Goal: Task Accomplishment & Management: Manage account settings

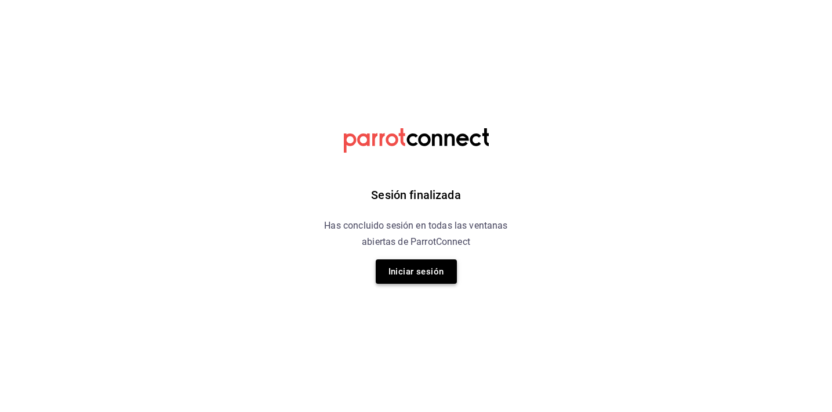
click at [435, 275] on button "Iniciar sesión" at bounding box center [416, 271] width 81 height 24
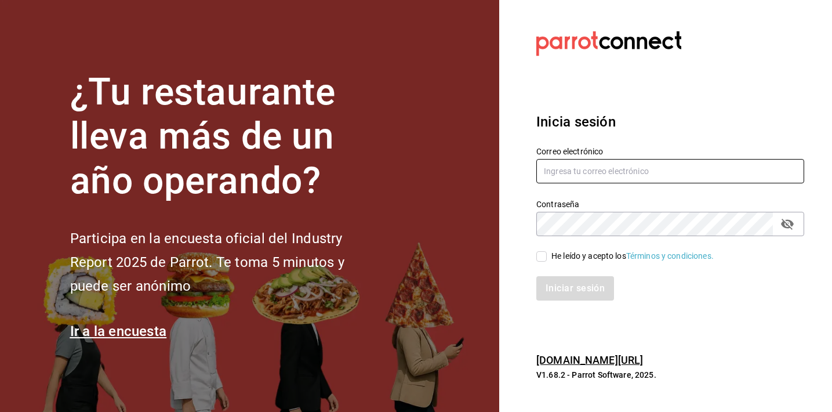
type input "[EMAIL_ADDRESS][DOMAIN_NAME]"
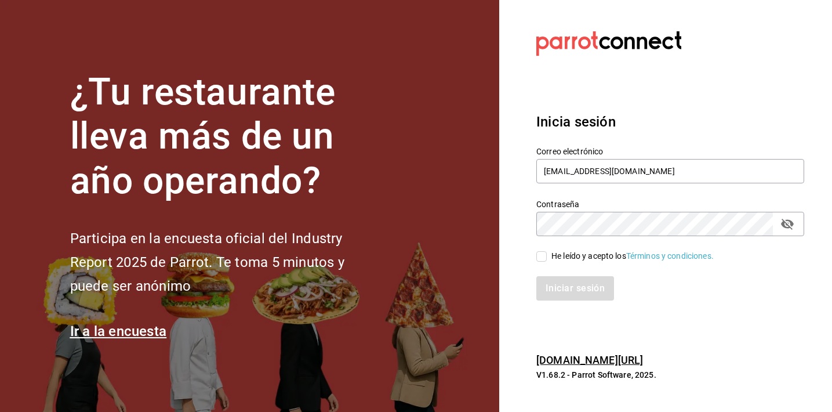
click at [599, 255] on div "He leído y acepto los Términos y condiciones." at bounding box center [632, 256] width 162 height 12
click at [547, 255] on input "He leído y acepto los Términos y condiciones." at bounding box center [541, 256] width 10 height 10
checkbox input "true"
click at [574, 285] on button "Iniciar sesión" at bounding box center [575, 288] width 79 height 24
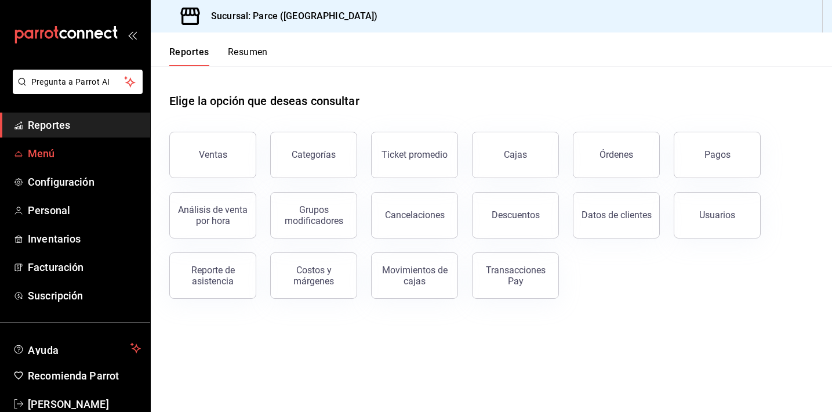
click at [81, 141] on link "Menú" at bounding box center [75, 153] width 150 height 25
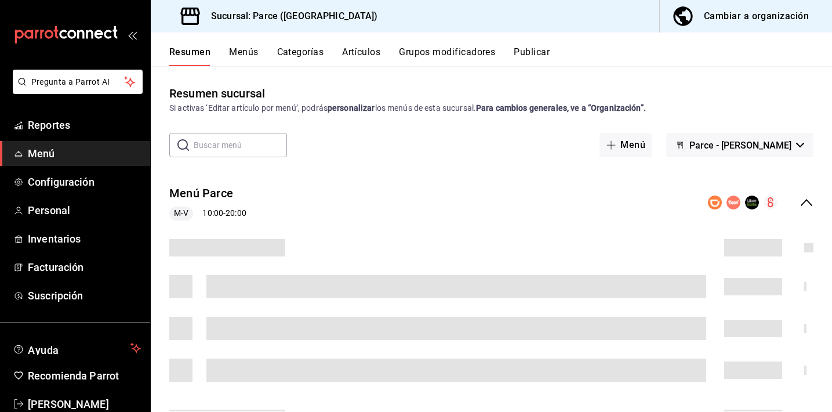
click at [261, 53] on div "Resumen Menús Categorías Artículos Grupos modificadores Publicar" at bounding box center [500, 56] width 663 height 20
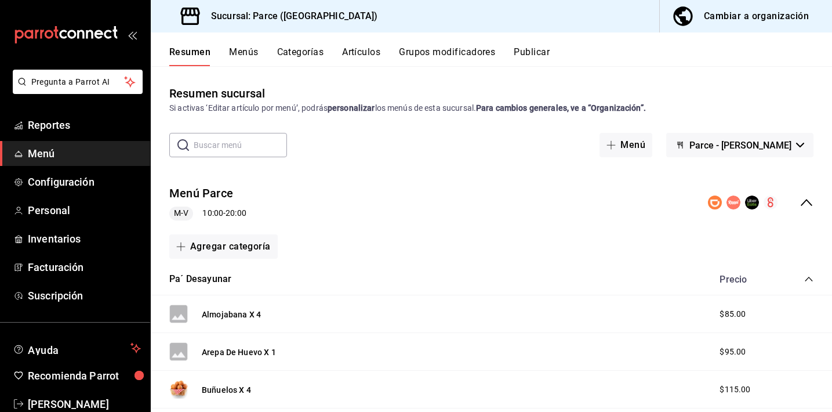
click at [231, 51] on button "Menús" at bounding box center [243, 56] width 29 height 20
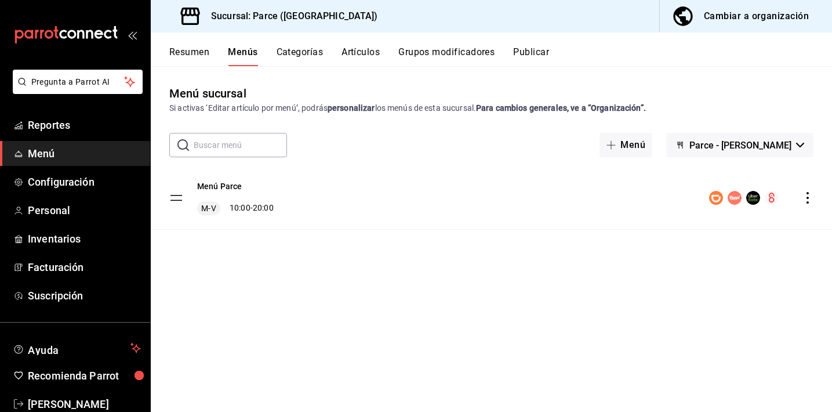
click at [804, 199] on icon "actions" at bounding box center [808, 198] width 12 height 12
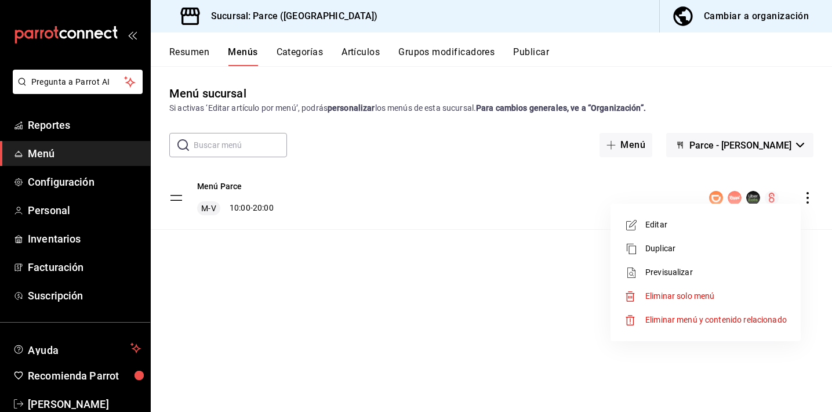
click at [653, 225] on span "Editar" at bounding box center [715, 225] width 141 height 12
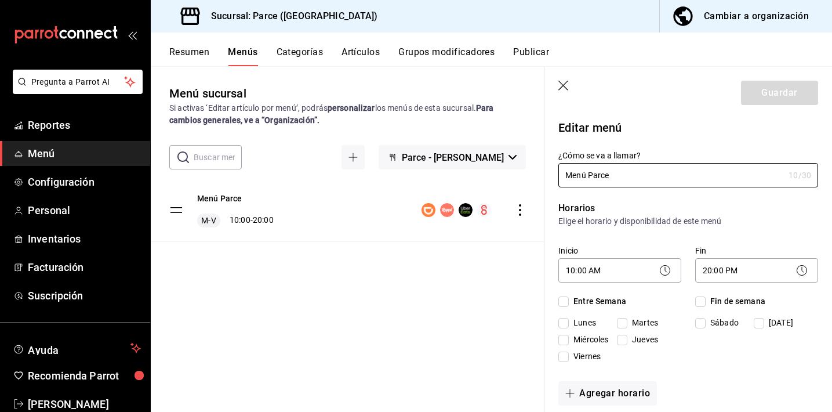
checkbox input "true"
click at [577, 322] on span "Lunes" at bounding box center [582, 322] width 27 height 12
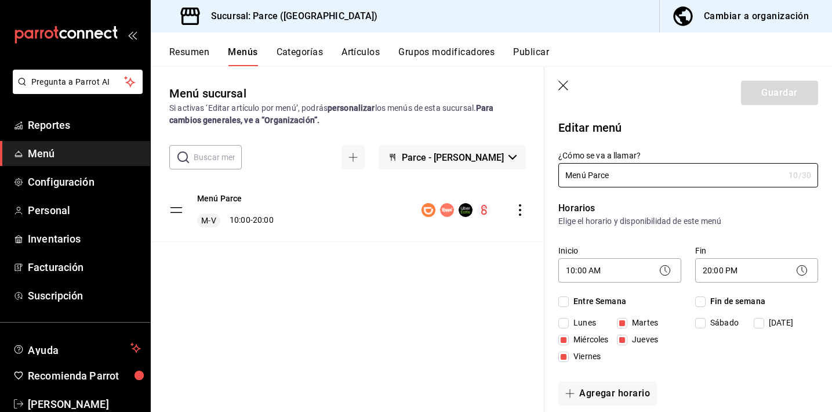
click at [569, 322] on input "Lunes" at bounding box center [563, 323] width 10 height 10
checkbox input "true"
click at [770, 93] on button "Guardar" at bounding box center [779, 93] width 77 height 24
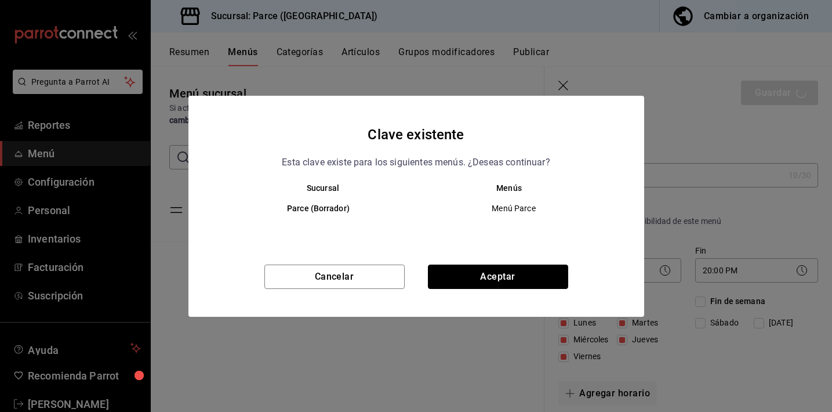
click at [545, 270] on button "Aceptar" at bounding box center [498, 276] width 140 height 24
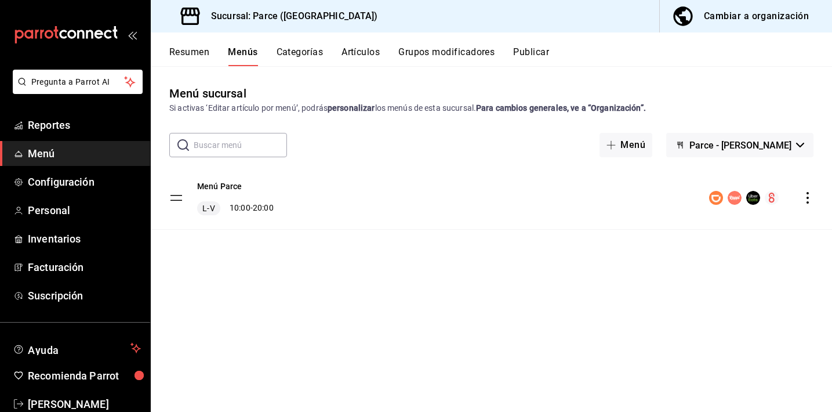
click at [715, 139] on button "Parce - [PERSON_NAME]" at bounding box center [739, 145] width 147 height 24
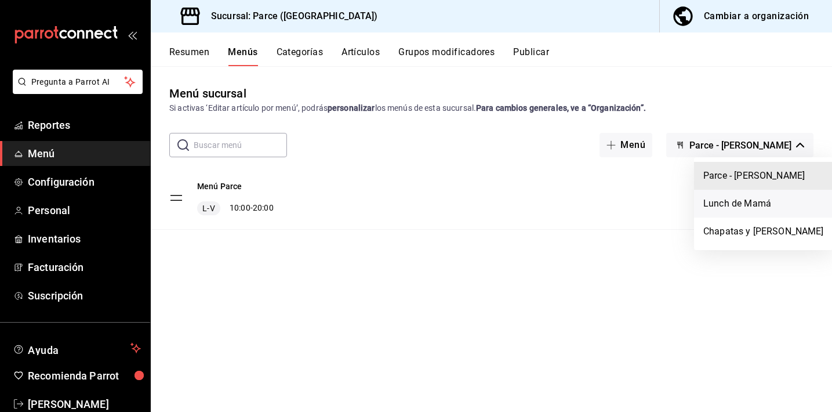
click at [719, 195] on li "Lunch de Mamá" at bounding box center [763, 204] width 139 height 28
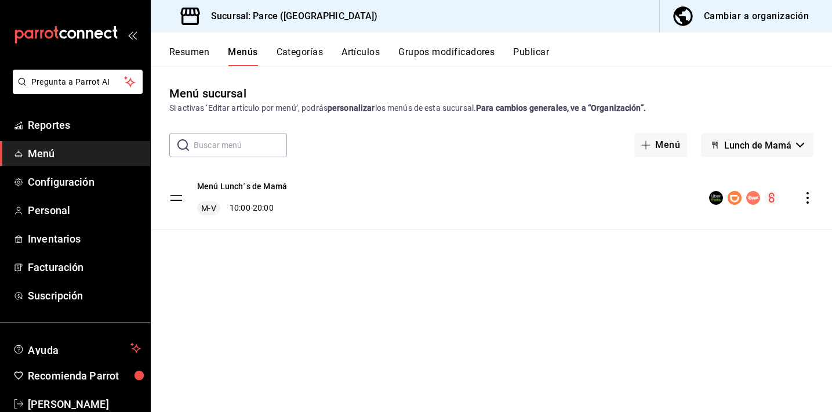
click at [812, 197] on icon "actions" at bounding box center [808, 198] width 12 height 12
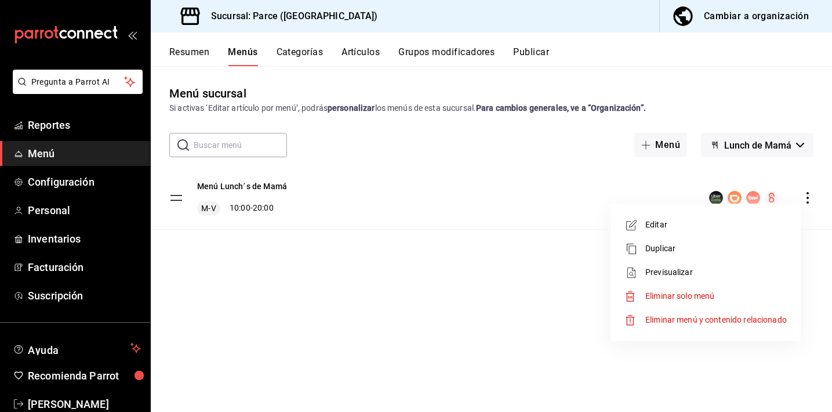
click at [664, 231] on li "Editar" at bounding box center [705, 225] width 181 height 24
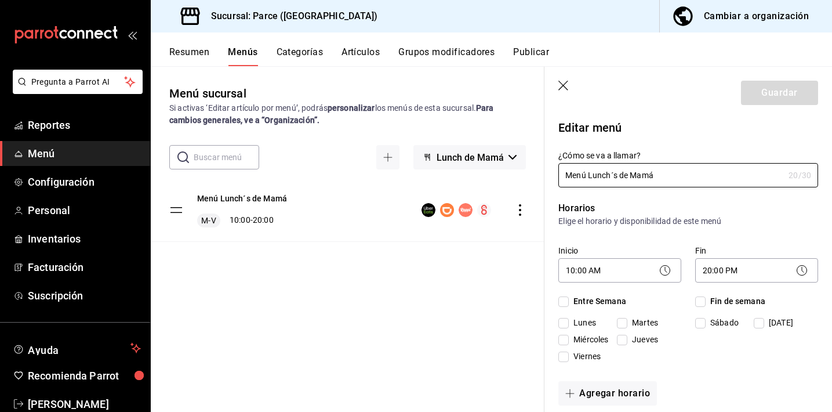
checkbox input "true"
click at [579, 320] on span "Lunes" at bounding box center [582, 322] width 27 height 12
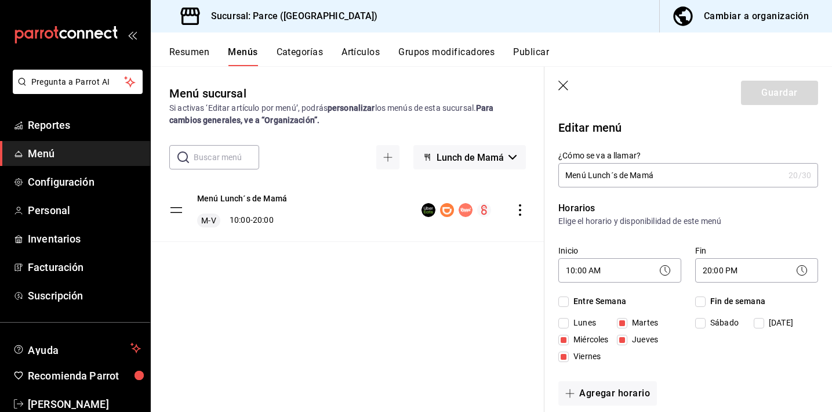
click at [569, 320] on input "Lunes" at bounding box center [563, 323] width 10 height 10
checkbox input "true"
click at [757, 97] on button "Guardar" at bounding box center [779, 93] width 77 height 24
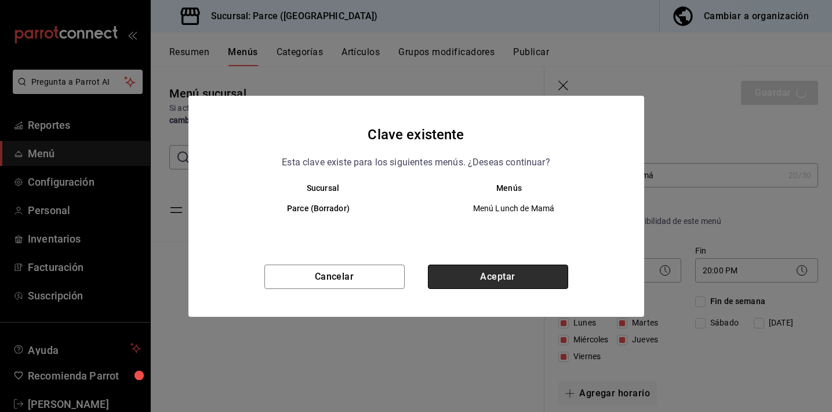
click at [505, 275] on button "Aceptar" at bounding box center [498, 276] width 140 height 24
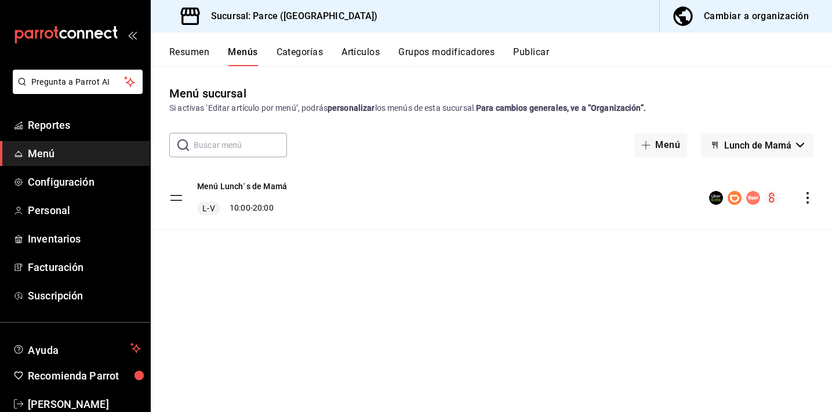
click at [774, 144] on span "Lunch de Mamá" at bounding box center [757, 145] width 67 height 11
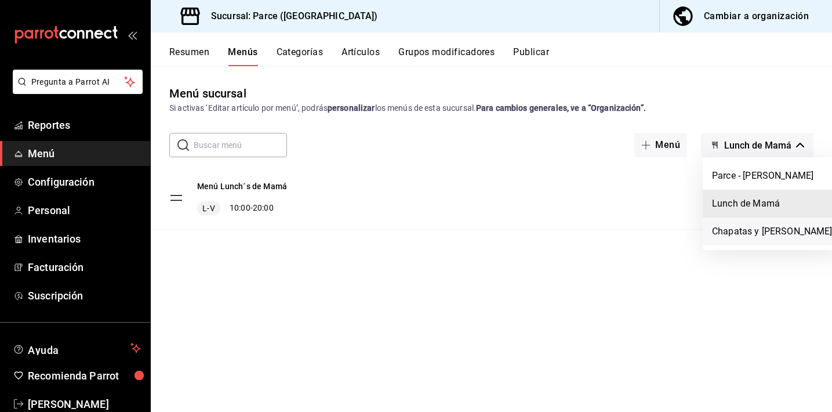
click at [748, 232] on li "Chapatas y [PERSON_NAME]" at bounding box center [772, 231] width 139 height 28
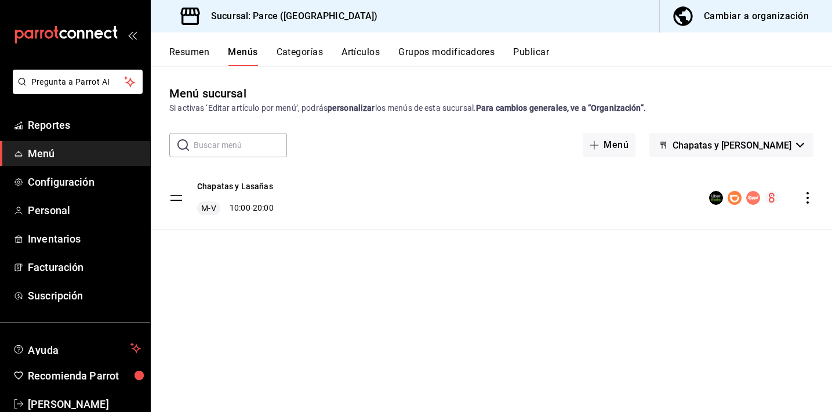
click at [810, 199] on icon "actions" at bounding box center [808, 198] width 12 height 12
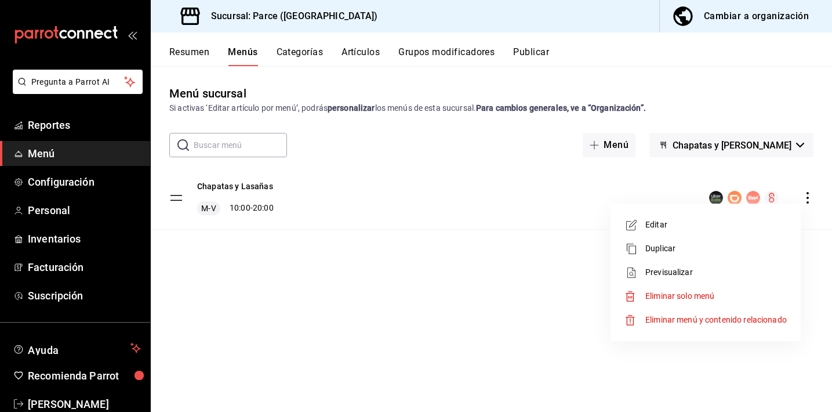
click at [722, 225] on span "Editar" at bounding box center [715, 225] width 141 height 12
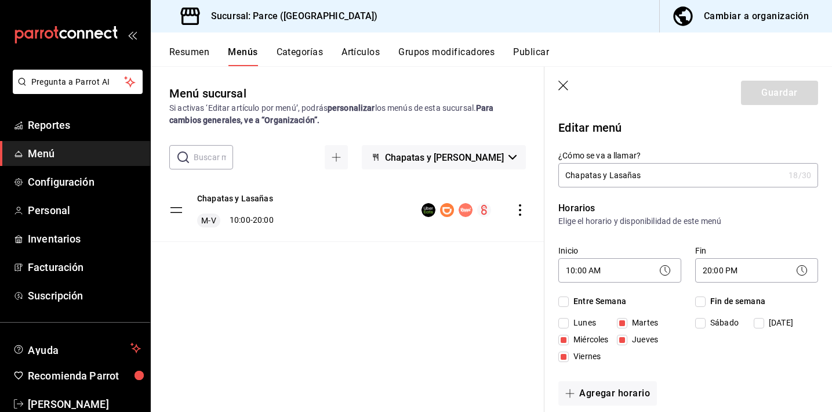
click at [568, 311] on div "Entre Semana [DATE] [DATE] [DATE] [DATE] [DATE]" at bounding box center [619, 331] width 123 height 72
click at [566, 318] on input "Lunes" at bounding box center [563, 323] width 10 height 10
checkbox input "true"
click at [762, 103] on button "Guardar" at bounding box center [779, 93] width 77 height 24
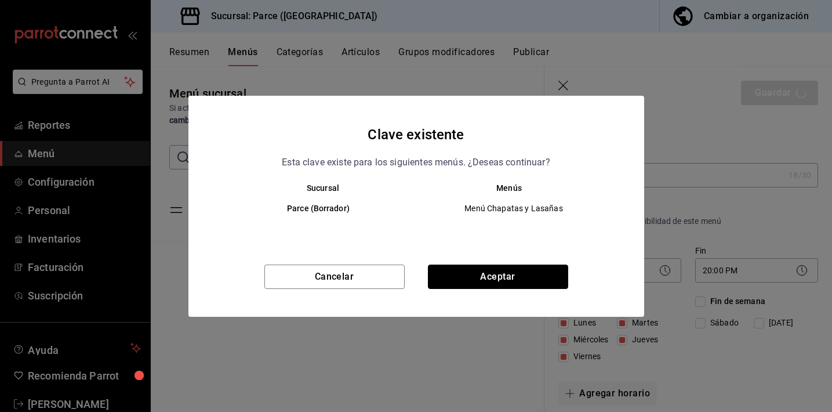
click at [497, 276] on button "Aceptar" at bounding box center [498, 276] width 140 height 24
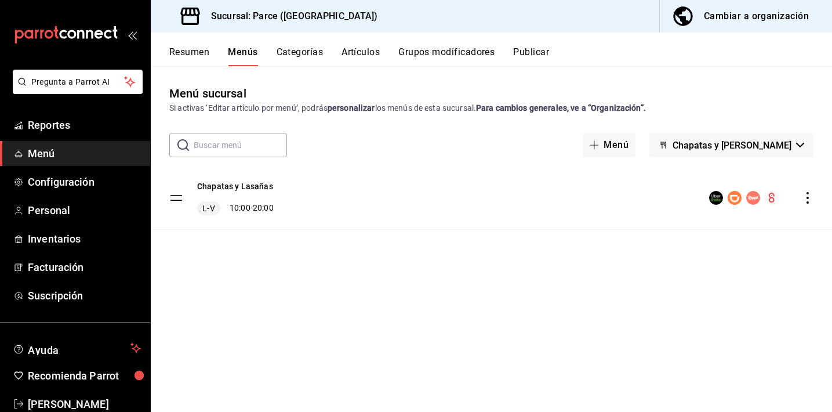
click at [525, 50] on button "Publicar" at bounding box center [531, 56] width 36 height 20
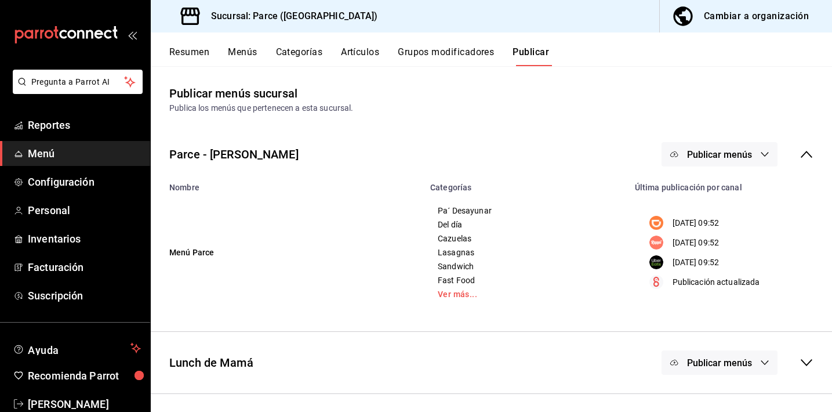
click at [714, 151] on span "Publicar menús" at bounding box center [719, 154] width 65 height 11
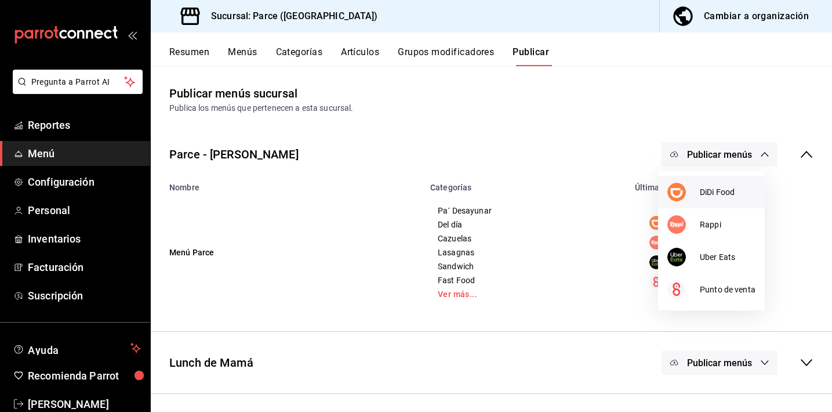
click at [702, 184] on li "DiDi Food" at bounding box center [711, 192] width 107 height 32
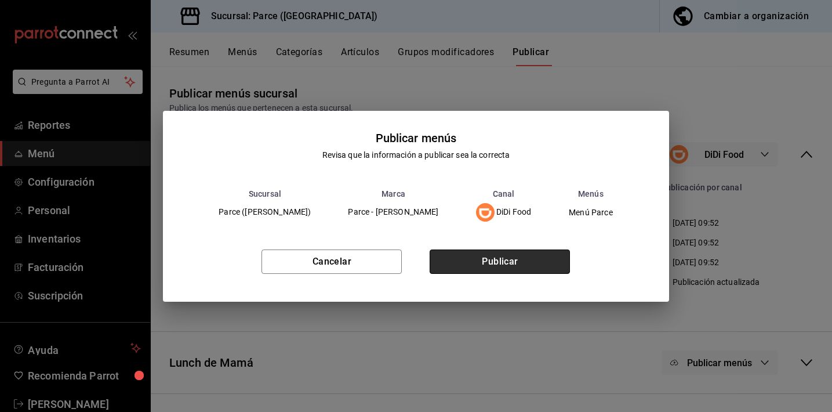
click at [529, 261] on button "Publicar" at bounding box center [500, 261] width 140 height 24
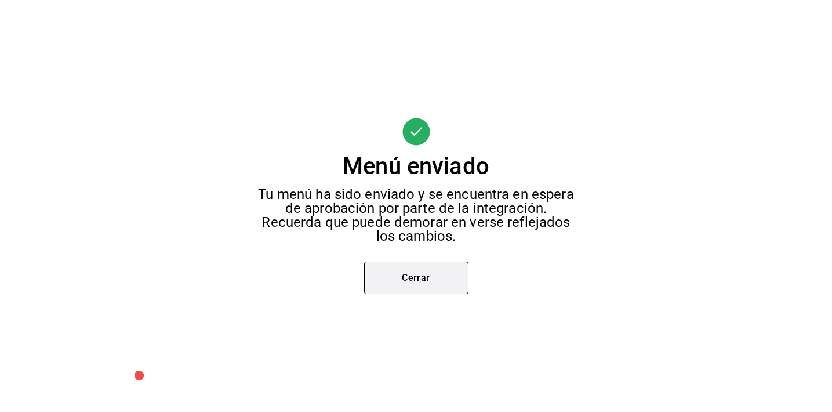
click at [429, 269] on button "Cerrar" at bounding box center [416, 277] width 104 height 32
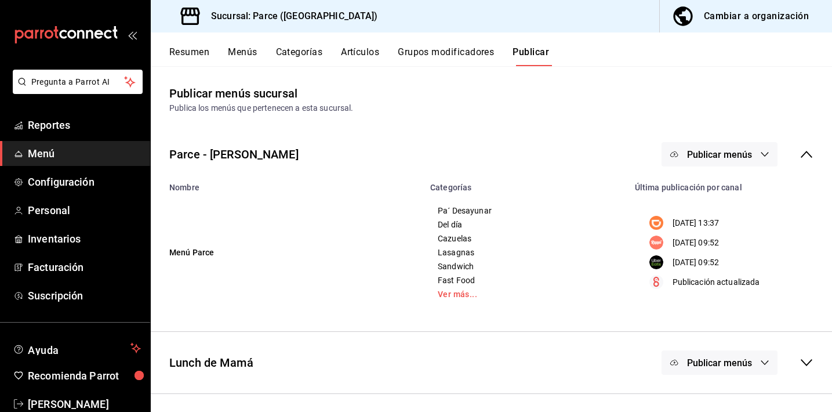
drag, startPoint x: 671, startPoint y: 153, endPoint x: 643, endPoint y: 189, distance: 45.5
click at [671, 154] on button "Publicar menús" at bounding box center [719, 154] width 116 height 24
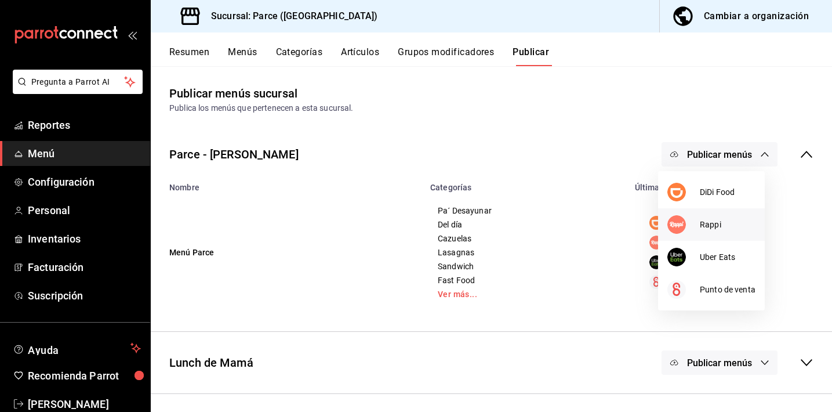
click at [689, 229] on div at bounding box center [683, 224] width 32 height 19
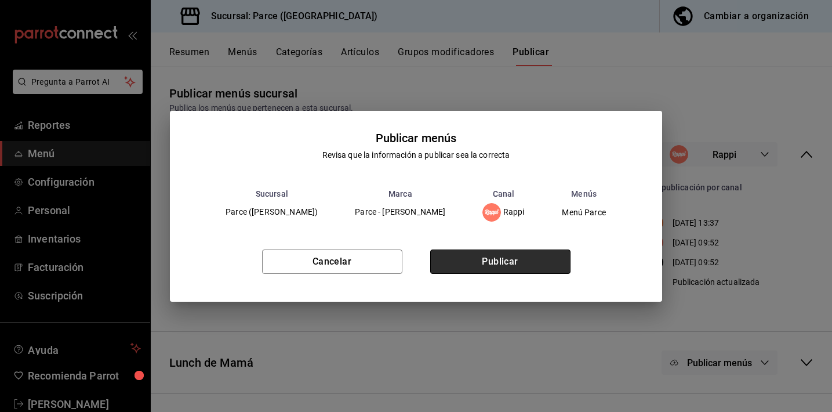
click at [517, 264] on button "Publicar" at bounding box center [500, 261] width 140 height 24
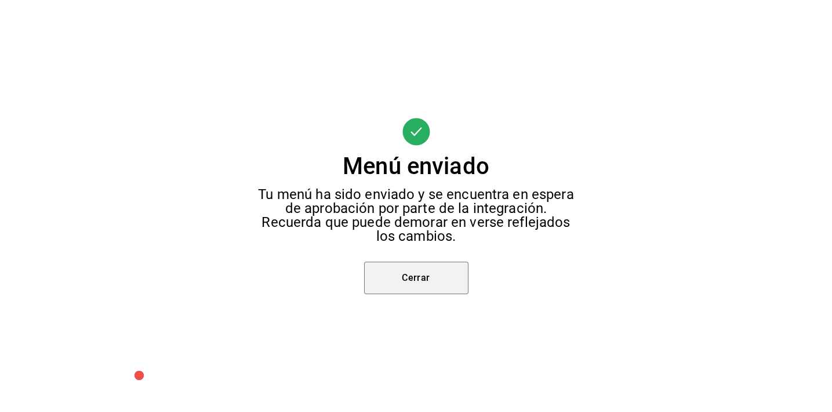
drag, startPoint x: 428, startPoint y: 279, endPoint x: 439, endPoint y: 278, distance: 11.7
click at [431, 280] on button "Cerrar" at bounding box center [416, 277] width 104 height 32
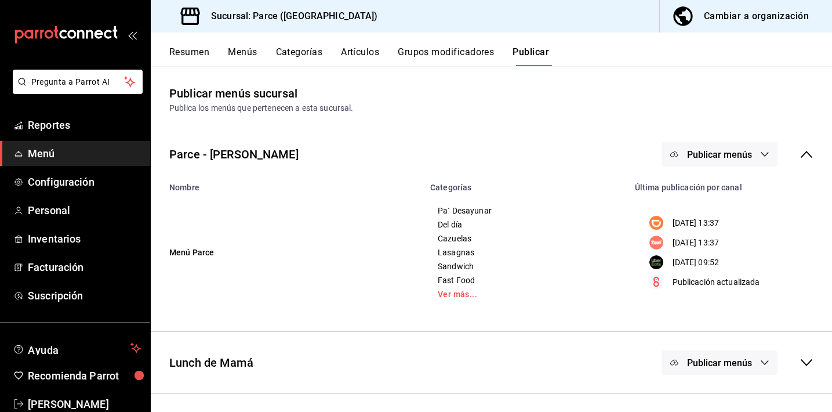
click at [713, 152] on span "Publicar menús" at bounding box center [719, 154] width 65 height 11
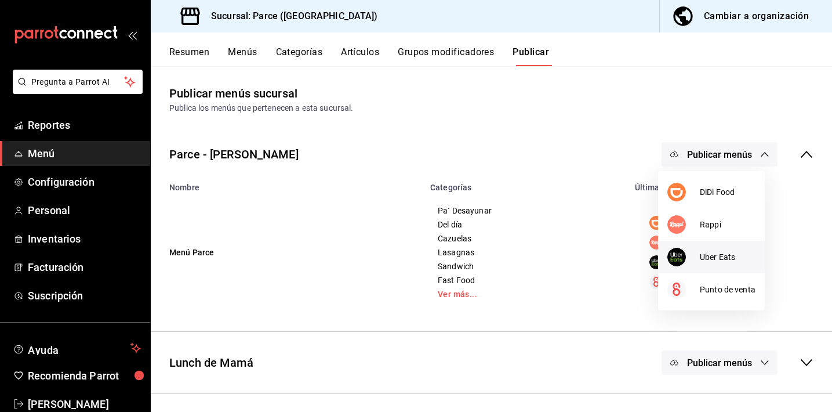
click at [670, 252] on img at bounding box center [676, 257] width 19 height 19
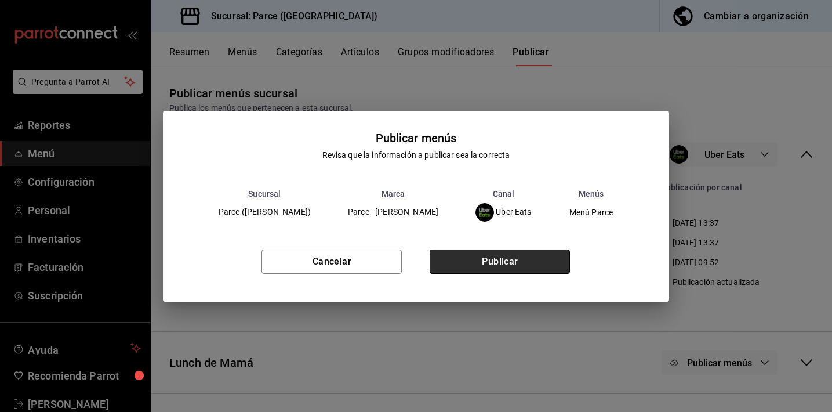
click at [516, 254] on button "Publicar" at bounding box center [500, 261] width 140 height 24
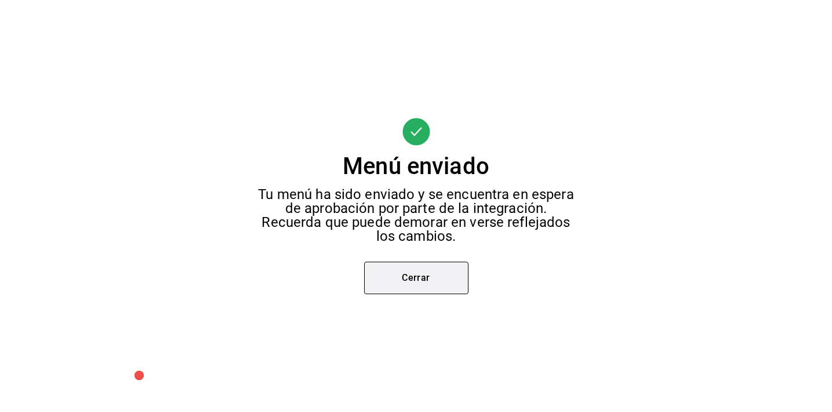
click at [380, 268] on button "Cerrar" at bounding box center [416, 277] width 104 height 32
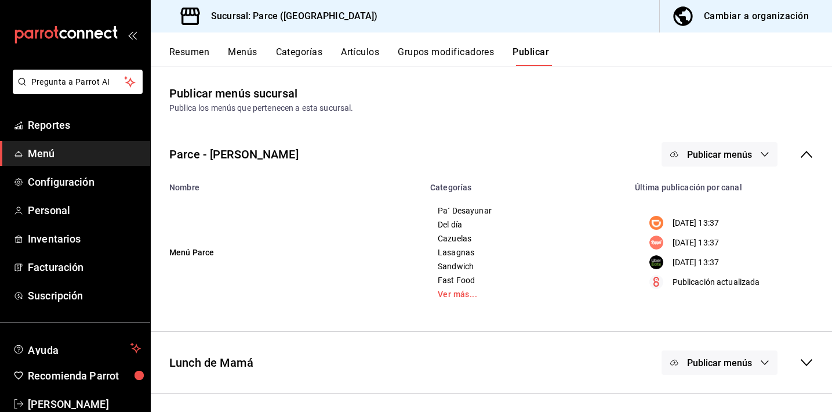
click at [801, 157] on icon at bounding box center [807, 154] width 12 height 7
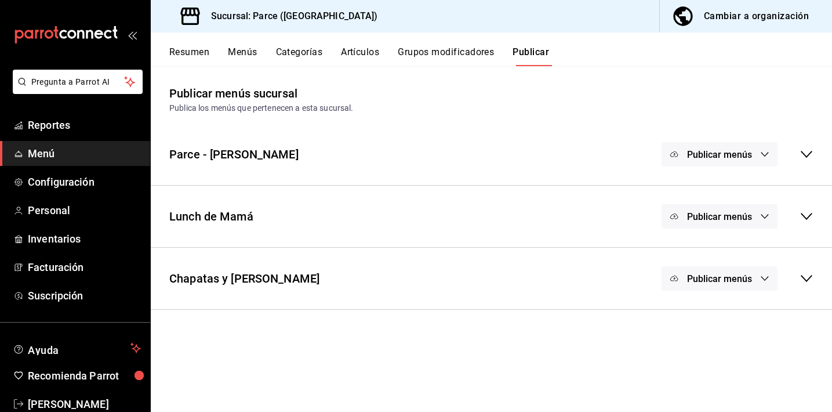
click at [765, 216] on icon "button" at bounding box center [764, 216] width 9 height 9
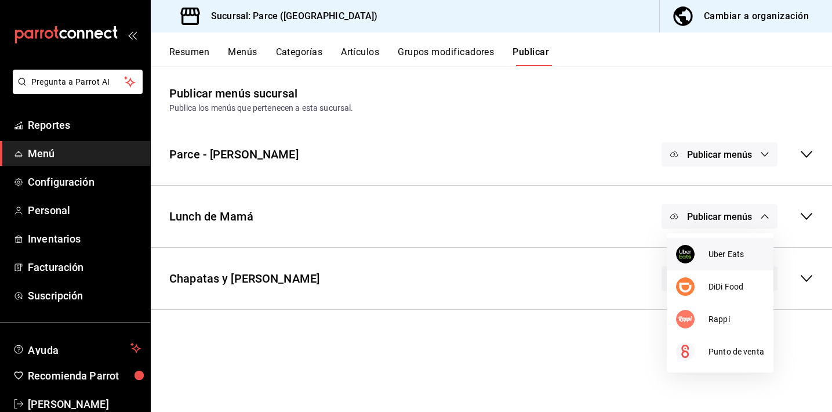
click at [718, 250] on span "Uber Eats" at bounding box center [736, 254] width 56 height 12
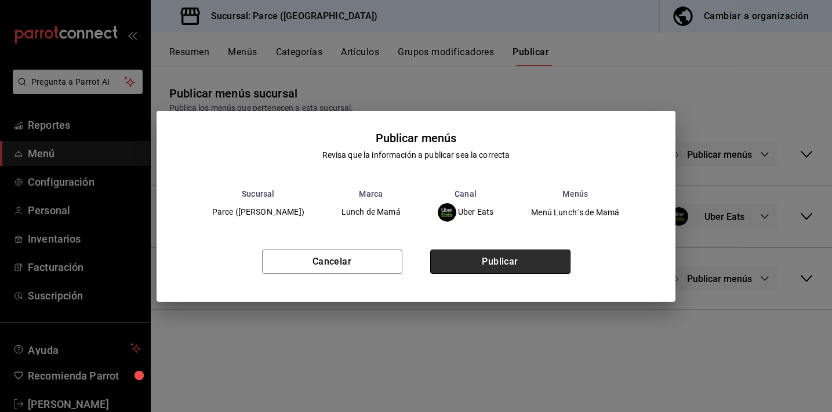
click at [534, 263] on button "Publicar" at bounding box center [500, 261] width 140 height 24
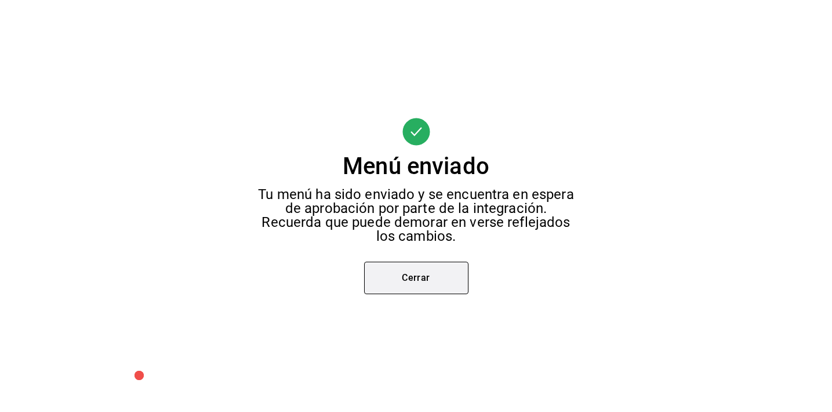
click at [426, 284] on button "Cerrar" at bounding box center [416, 277] width 104 height 32
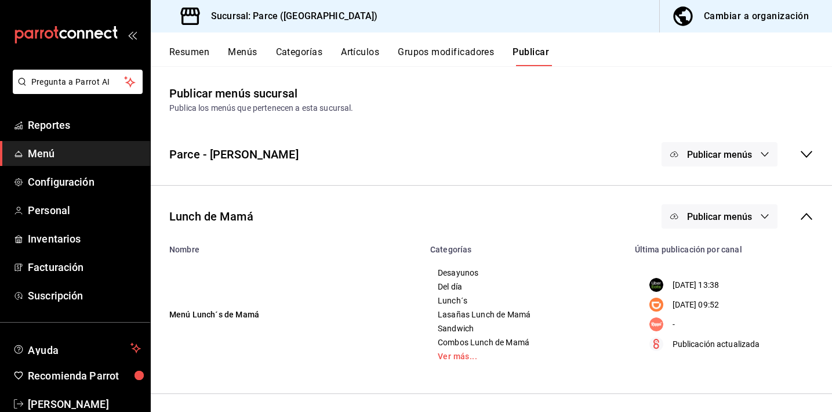
click at [689, 214] on span "Publicar menús" at bounding box center [719, 216] width 65 height 11
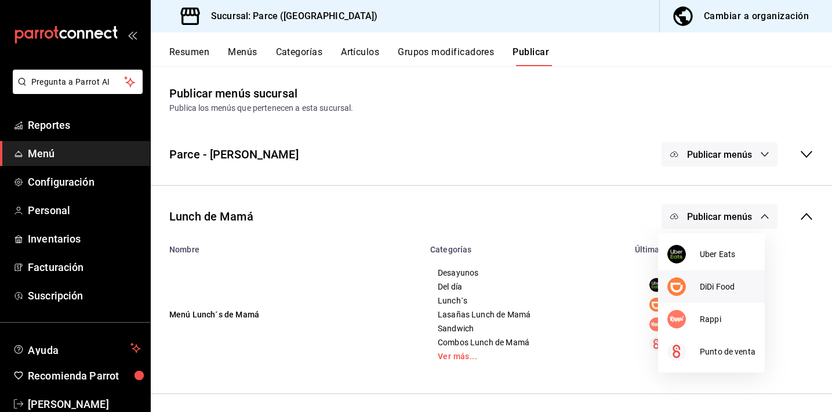
click at [668, 282] on img at bounding box center [676, 286] width 19 height 19
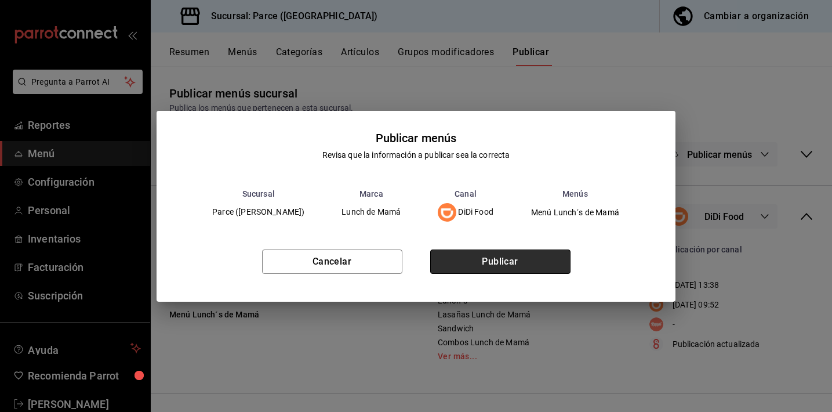
click at [533, 270] on button "Publicar" at bounding box center [500, 261] width 140 height 24
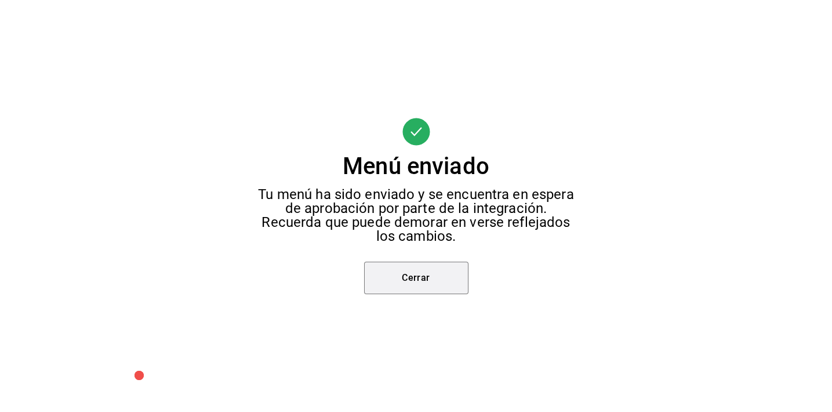
drag, startPoint x: 385, startPoint y: 282, endPoint x: 416, endPoint y: 282, distance: 30.7
click at [386, 282] on button "Cerrar" at bounding box center [416, 277] width 104 height 32
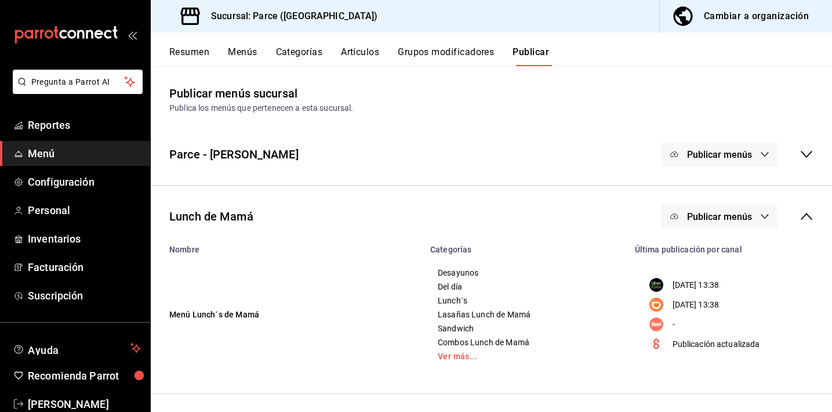
click at [736, 215] on span "Publicar menús" at bounding box center [719, 216] width 65 height 11
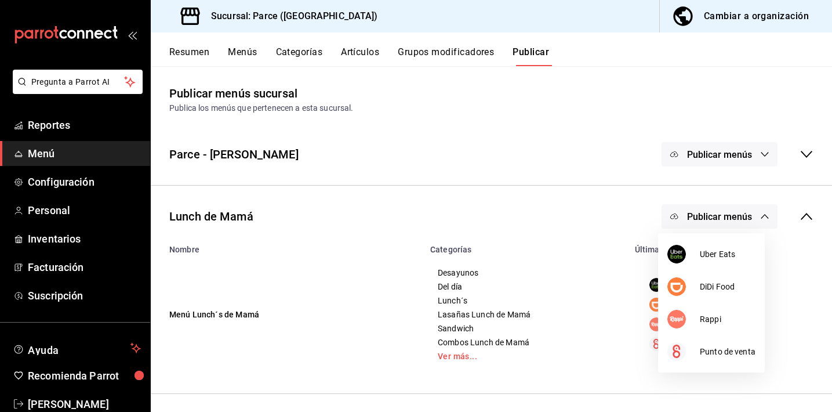
click at [794, 210] on div at bounding box center [416, 206] width 832 height 412
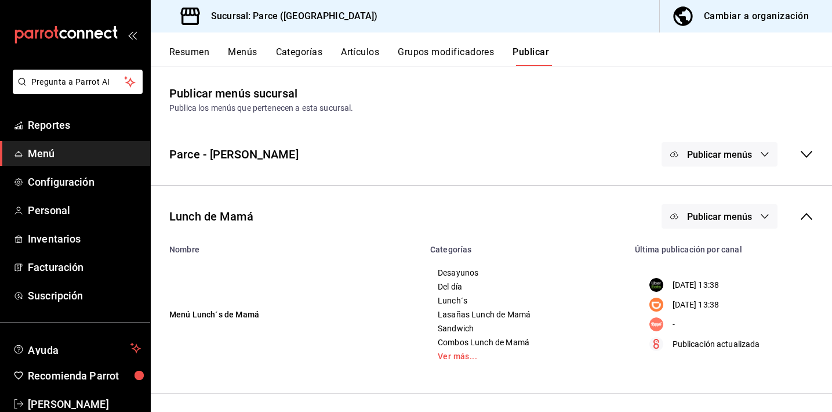
click at [799, 214] on icon at bounding box center [806, 216] width 14 height 14
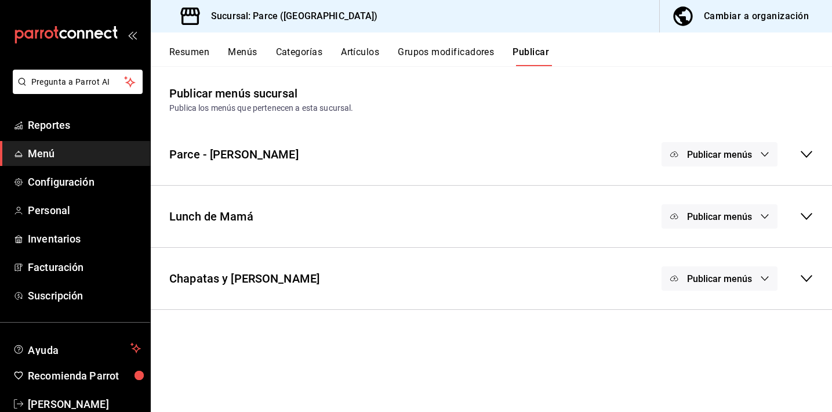
click at [757, 280] on button "Publicar menús" at bounding box center [719, 278] width 116 height 24
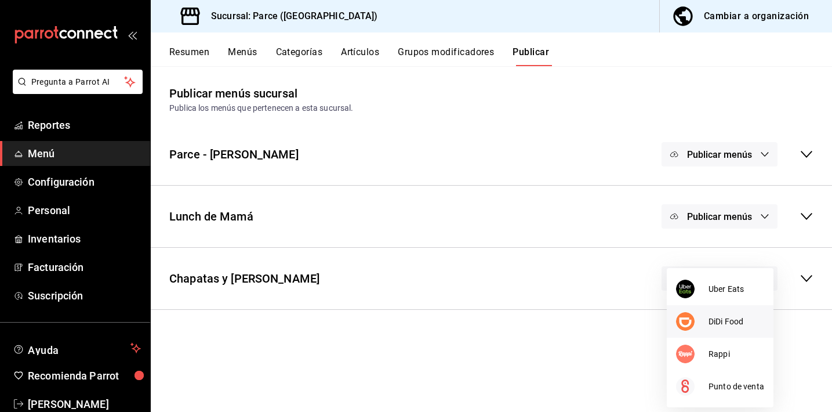
click at [707, 319] on div at bounding box center [692, 321] width 32 height 19
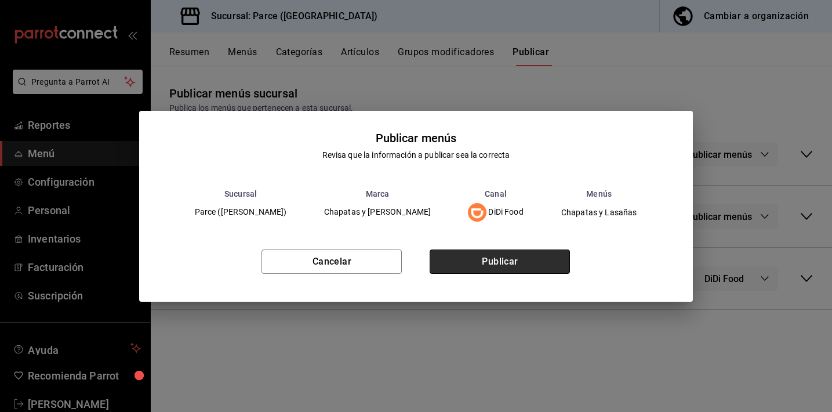
click at [554, 264] on button "Publicar" at bounding box center [500, 261] width 140 height 24
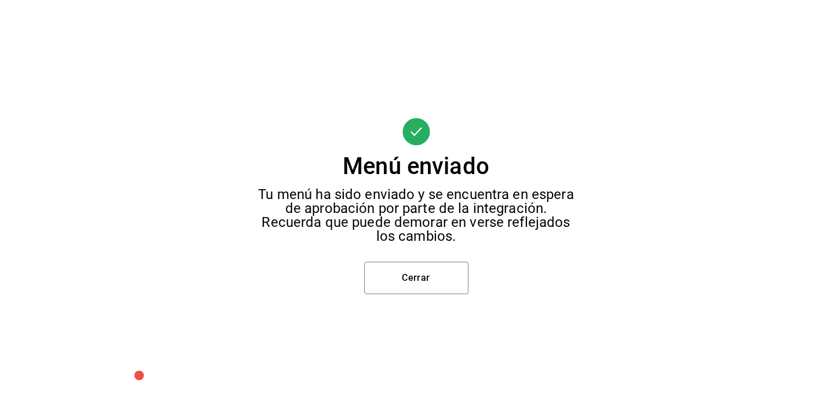
scroll to position [44, 0]
drag, startPoint x: 449, startPoint y: 292, endPoint x: 469, endPoint y: 293, distance: 20.4
click at [459, 292] on button "Cerrar" at bounding box center [416, 277] width 104 height 32
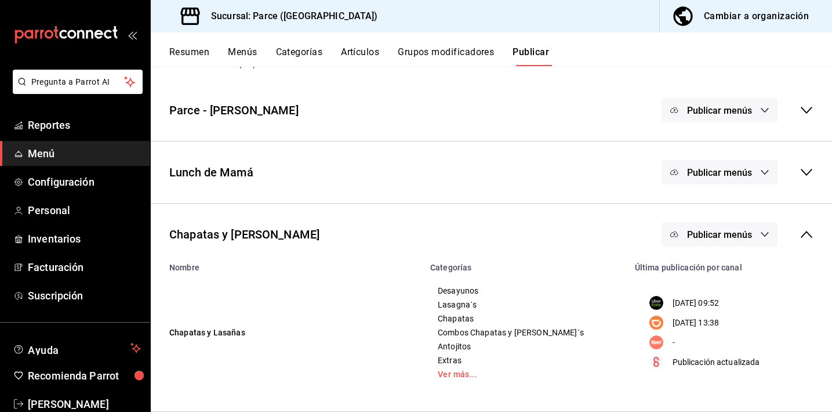
click at [708, 235] on span "Publicar menús" at bounding box center [719, 234] width 65 height 11
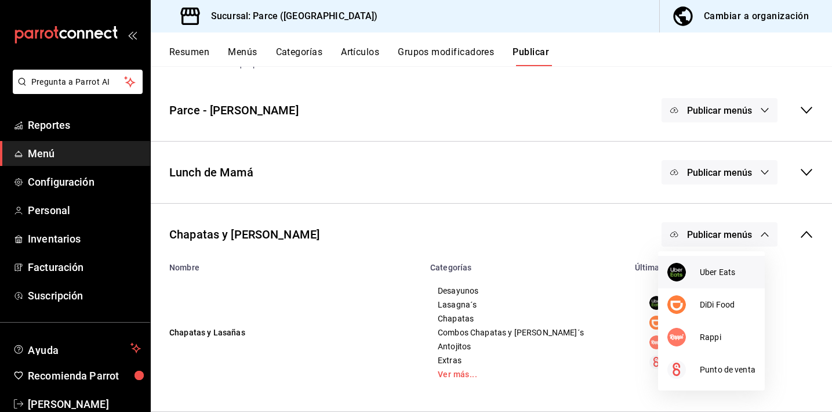
click at [690, 274] on div at bounding box center [683, 272] width 32 height 19
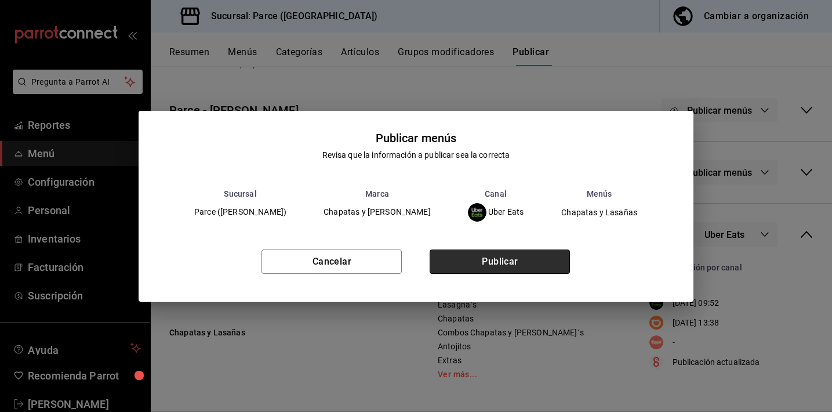
click at [509, 270] on button "Publicar" at bounding box center [500, 261] width 140 height 24
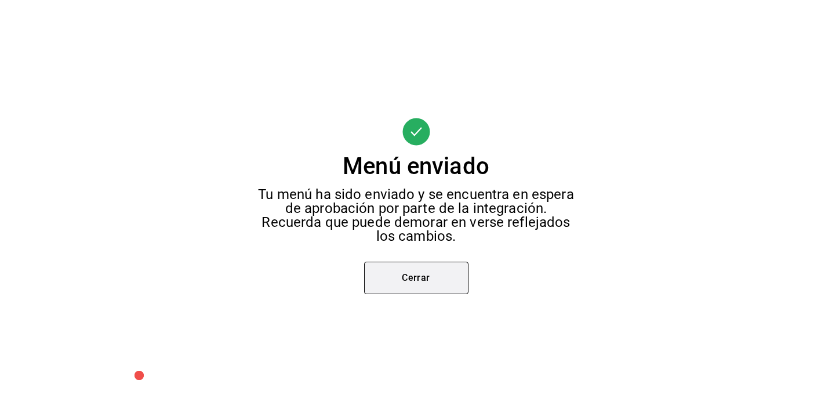
click at [402, 289] on button "Cerrar" at bounding box center [416, 277] width 104 height 32
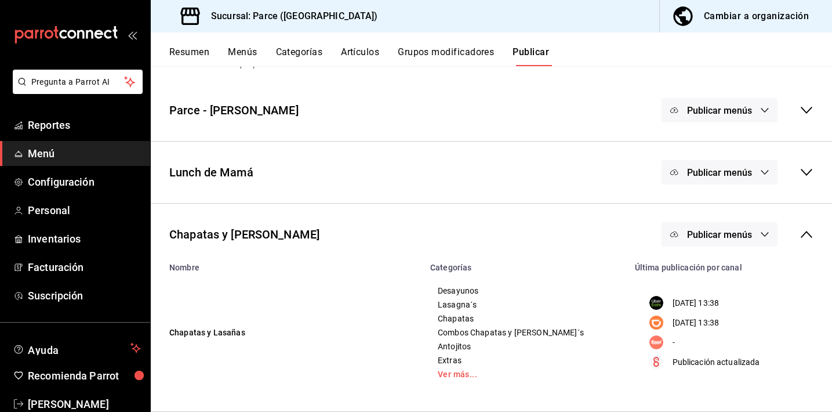
click at [799, 237] on icon at bounding box center [806, 234] width 14 height 14
